Goal: Information Seeking & Learning: Learn about a topic

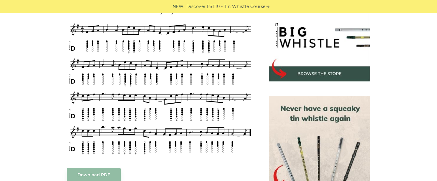
scroll to position [189, 0]
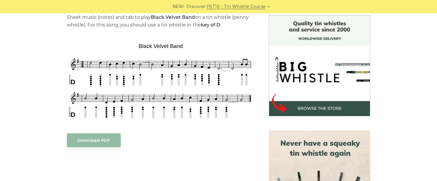
scroll to position [163, 0]
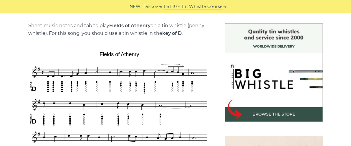
scroll to position [143, 0]
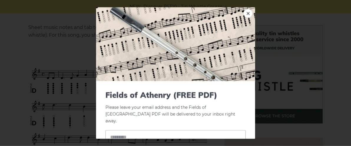
click at [266, 44] on div "× Fields of Athenry (FREE PDF) Please leave your email address and the Fields o…" at bounding box center [175, 73] width 351 height 146
